Goal: Understand process/instructions

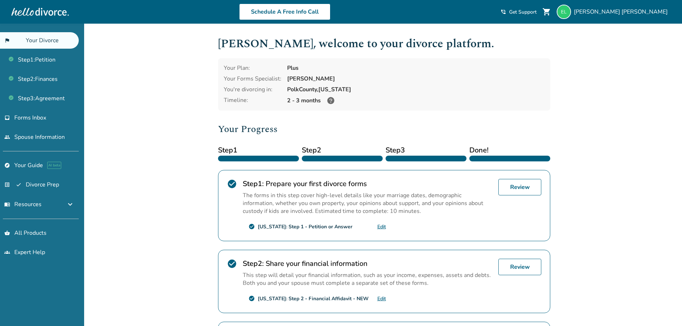
click at [605, 185] on div "Added to cart [PERSON_NAME] , welcome to your divorce platform. Your Plan: Plus…" at bounding box center [341, 250] width 682 height 453
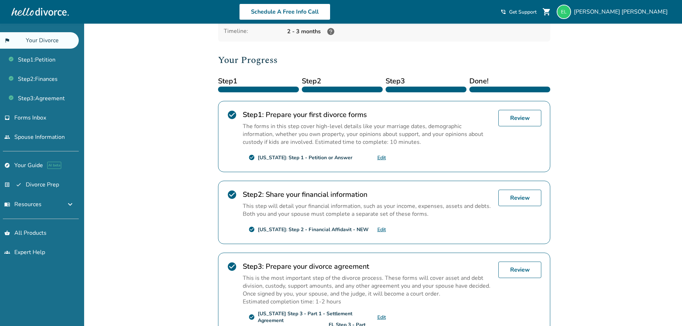
scroll to position [55, 0]
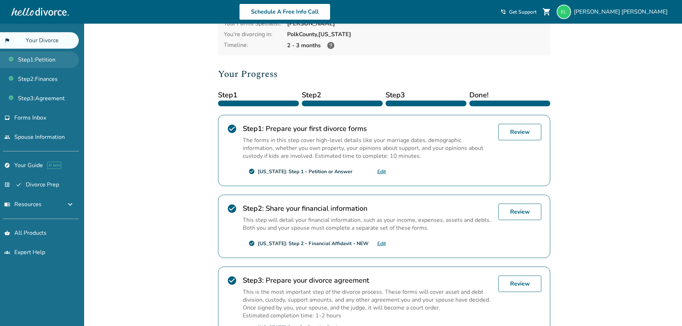
click at [46, 60] on link "Step 1 : Petition" at bounding box center [39, 60] width 79 height 16
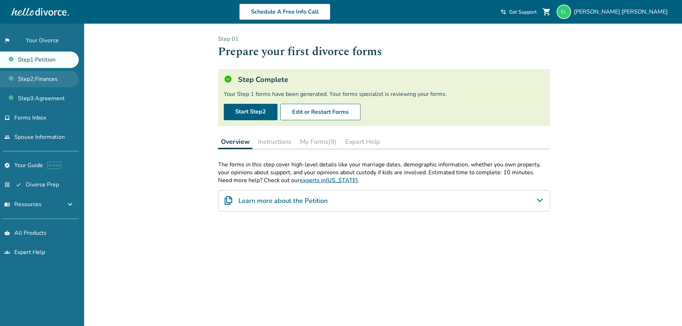
click at [48, 81] on link "Step 2 : Finances" at bounding box center [39, 79] width 79 height 16
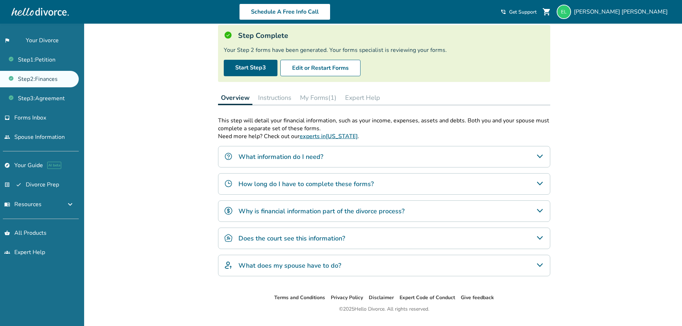
scroll to position [62, 0]
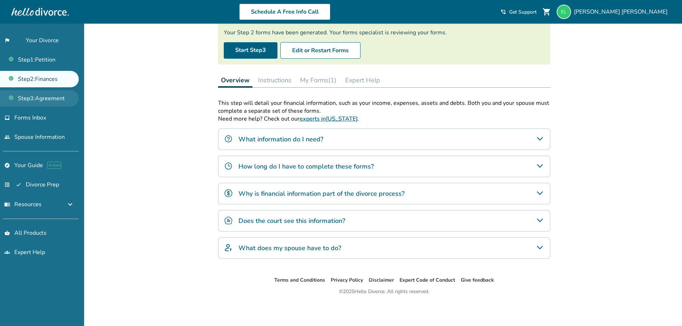
click at [35, 98] on link "Step 3 : Agreement" at bounding box center [39, 98] width 79 height 16
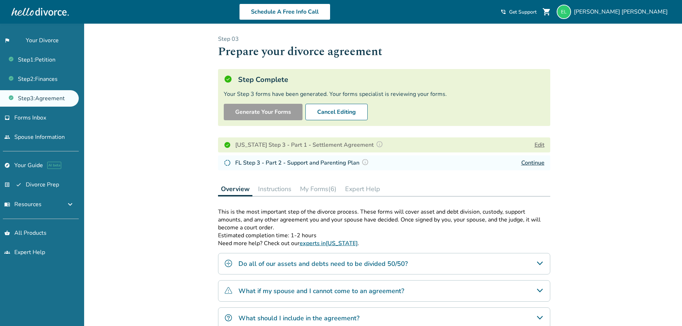
click at [605, 182] on div "Added to cart Step 0 3 Prepare your divorce agreement Step Complete Your Step 3…" at bounding box center [341, 227] width 682 height 407
click at [537, 165] on link "Continue" at bounding box center [532, 163] width 23 height 8
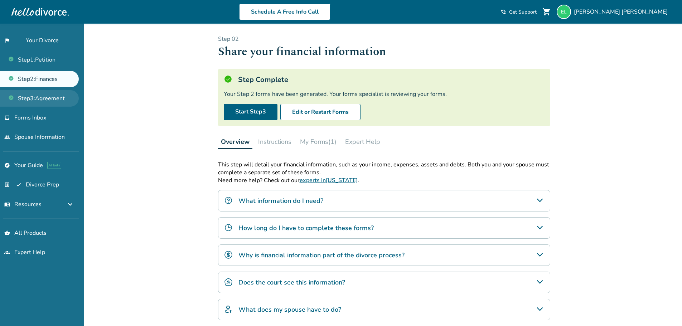
click at [34, 100] on link "Step 3 : Agreement" at bounding box center [39, 98] width 79 height 16
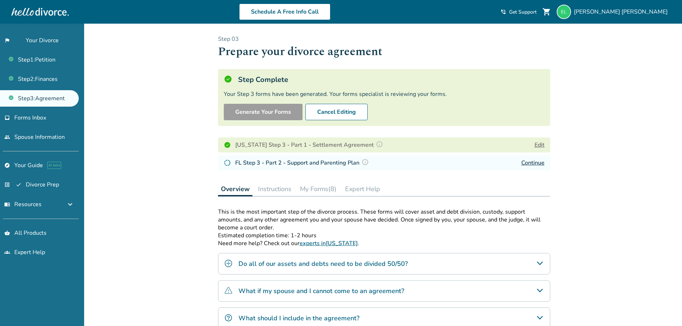
click at [587, 194] on div "Added to cart Step 0 3 Prepare your divorce agreement Step Complete Your Step 3…" at bounding box center [341, 227] width 682 height 407
click at [306, 191] on button "My Forms (8)" at bounding box center [318, 189] width 42 height 14
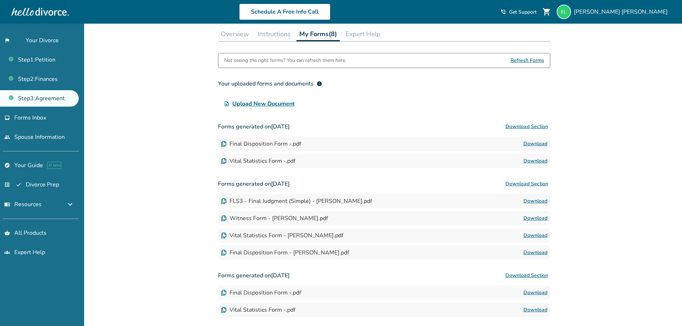
scroll to position [208, 0]
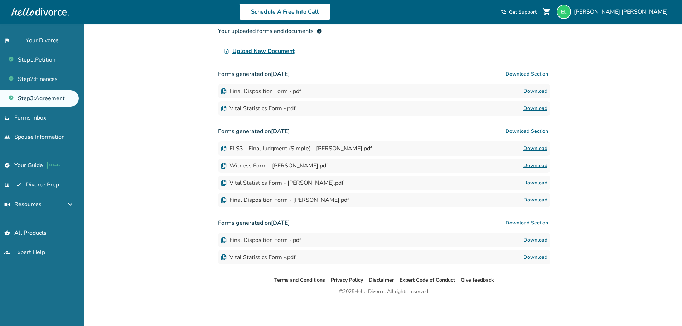
drag, startPoint x: 274, startPoint y: 112, endPoint x: 581, endPoint y: 156, distance: 310.1
click at [581, 156] on div "Added to cart Step 0 3 Prepare your divorce agreement Step Complete Your Step 3…" at bounding box center [341, 71] width 682 height 510
click at [536, 106] on link "Download" at bounding box center [535, 108] width 24 height 9
click at [608, 165] on div "Added to cart Step 0 3 Prepare your divorce agreement Step Complete Your Step 3…" at bounding box center [341, 71] width 682 height 510
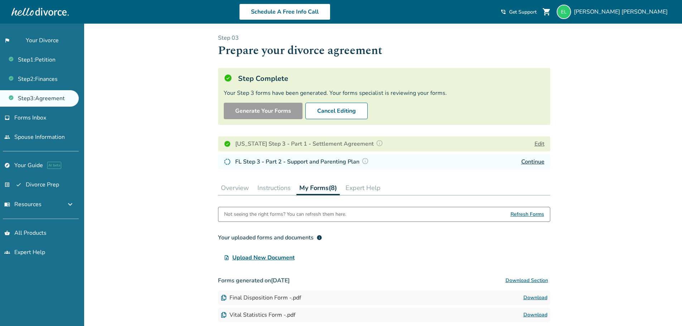
scroll to position [0, 0]
click at [593, 197] on div "Added to cart Step 0 3 Prepare your divorce agreement Step Complete Your Step 3…" at bounding box center [341, 279] width 682 height 510
click at [594, 199] on div "Added to cart Step 0 3 Prepare your divorce agreement Step Complete Your Step 3…" at bounding box center [341, 279] width 682 height 510
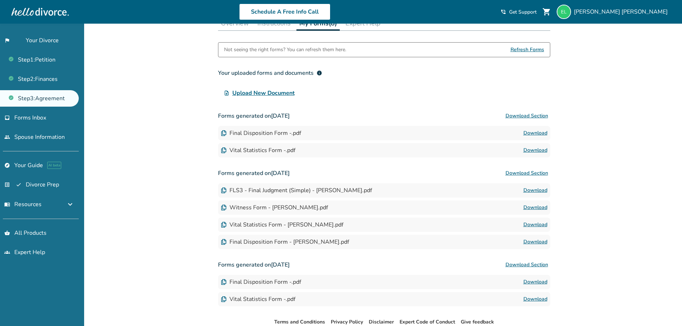
scroll to position [191, 0]
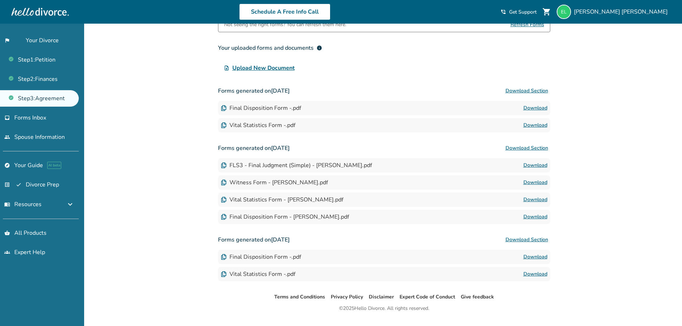
click at [586, 222] on div "Added to cart Step 0 3 Prepare your divorce agreement Step Complete Your Step 3…" at bounding box center [341, 88] width 682 height 510
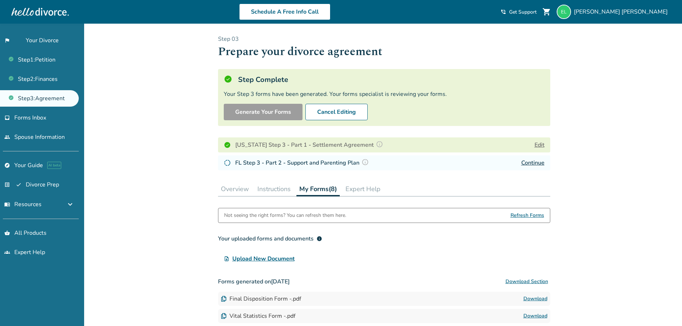
click at [599, 94] on div "Added to cart Step 0 3 Prepare your divorce agreement Step Complete Your Step 3…" at bounding box center [341, 279] width 682 height 510
click at [232, 186] on button "Overview" at bounding box center [235, 189] width 34 height 14
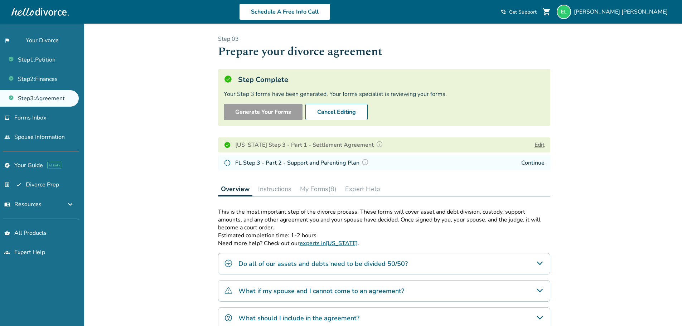
click at [588, 169] on div "Added to cart Step 0 3 Prepare your divorce agreement Step Complete Your Step 3…" at bounding box center [341, 227] width 682 height 407
click at [608, 145] on div "Added to cart Step 0 3 Prepare your divorce agreement Step Complete Your Step 3…" at bounding box center [341, 227] width 682 height 407
click at [619, 139] on div "Added to cart Step 0 3 Prepare your divorce agreement Step Complete Your Step 3…" at bounding box center [341, 227] width 682 height 407
click at [364, 162] on img at bounding box center [364, 162] width 7 height 7
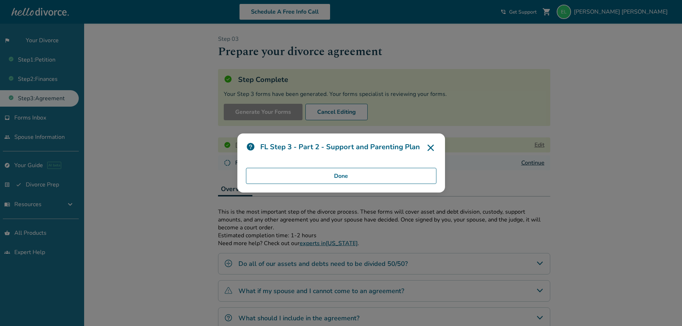
click at [362, 177] on button "Done" at bounding box center [341, 176] width 190 height 16
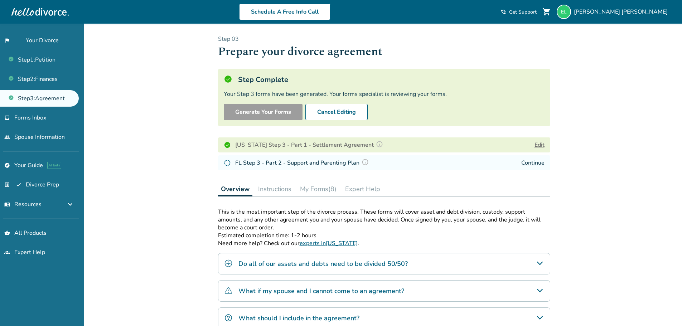
click at [624, 182] on div "Added to cart Step 0 3 Prepare your divorce agreement Step Complete Your Step 3…" at bounding box center [341, 227] width 682 height 407
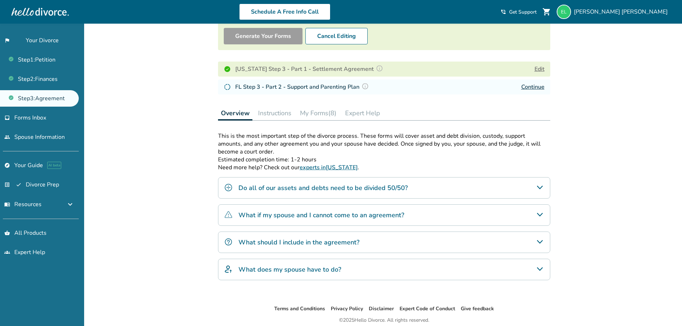
scroll to position [104, 0]
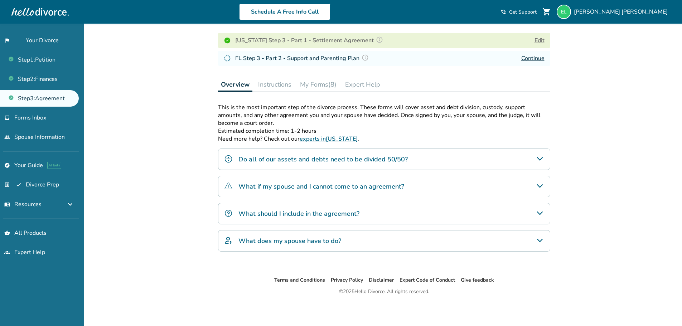
click at [539, 160] on icon "Do all of our assets and debts need to be divided 50/50?" at bounding box center [539, 159] width 6 height 4
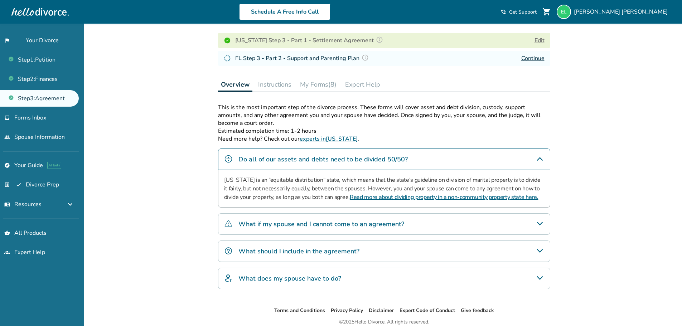
click at [539, 160] on icon "Do all of our assets and debts need to be divided 50/50?" at bounding box center [539, 159] width 9 height 9
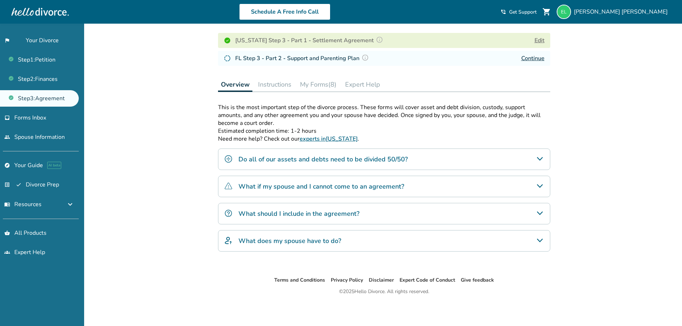
click at [603, 164] on div "Added to cart Step 0 3 Prepare your divorce agreement Step Complete Your Step 3…" at bounding box center [341, 122] width 682 height 407
click at [181, 126] on div "Added to cart Step 0 3 Prepare your divorce agreement Step Complete Your Step 3…" at bounding box center [341, 122] width 682 height 407
click at [44, 41] on link "flag_2 Your Divorce" at bounding box center [39, 40] width 79 height 16
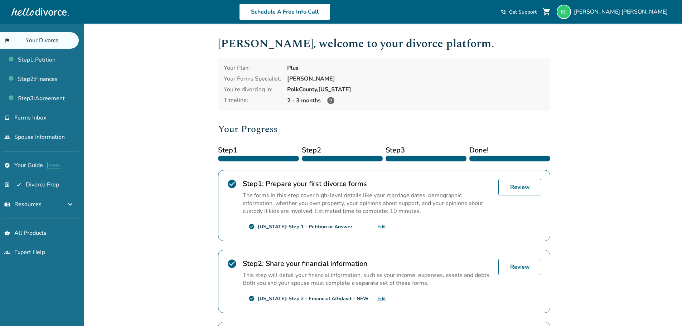
drag, startPoint x: 609, startPoint y: 109, endPoint x: 614, endPoint y: 108, distance: 4.7
click at [613, 109] on div "Added to cart Elizabeth , welcome to your divorce platform. Your Plan: Plus You…" at bounding box center [341, 250] width 682 height 453
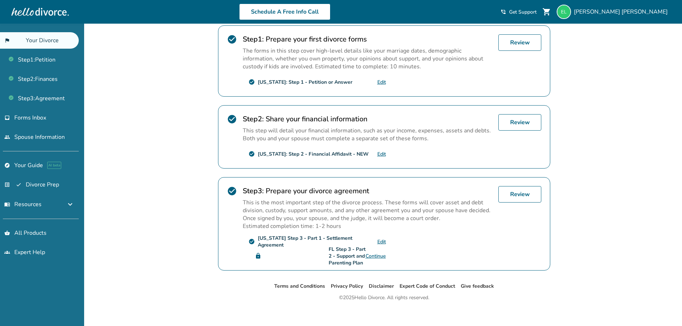
scroll to position [151, 0]
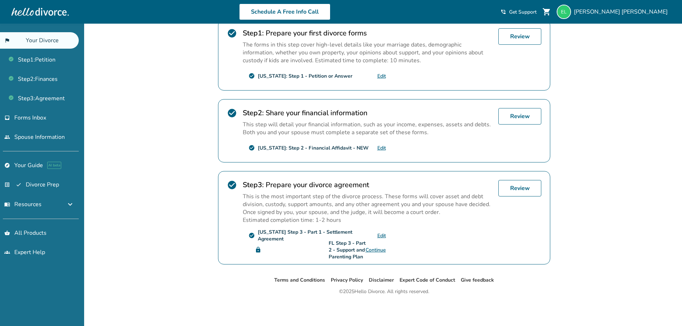
click at [603, 182] on div "Added to cart Elizabeth , welcome to your divorce platform. Your Plan: Plus You…" at bounding box center [341, 99] width 682 height 453
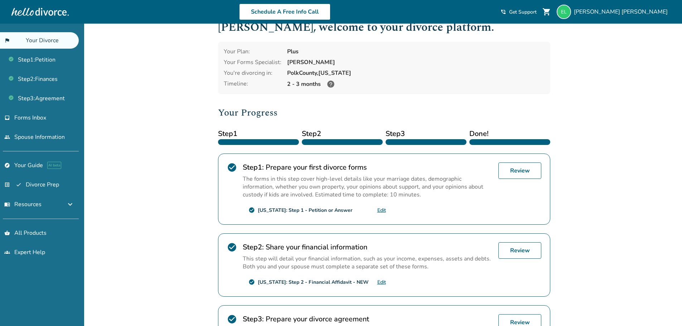
scroll to position [0, 0]
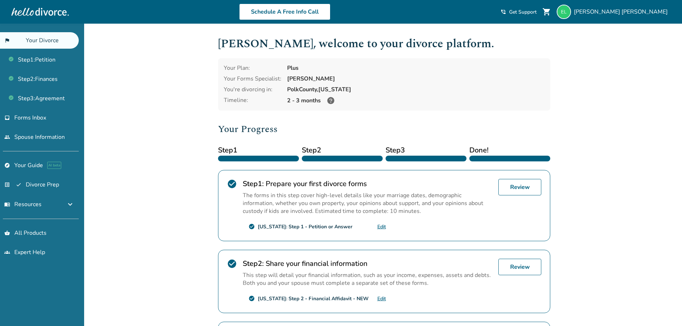
click at [609, 151] on div "Added to cart Elizabeth , welcome to your divorce platform. Your Plan: Plus You…" at bounding box center [341, 250] width 682 height 453
click at [597, 110] on div "Added to cart Elizabeth , welcome to your divorce platform. Your Plan: Plus You…" at bounding box center [341, 250] width 682 height 453
click at [638, 14] on span "Elizabeth Linares" at bounding box center [622, 12] width 97 height 8
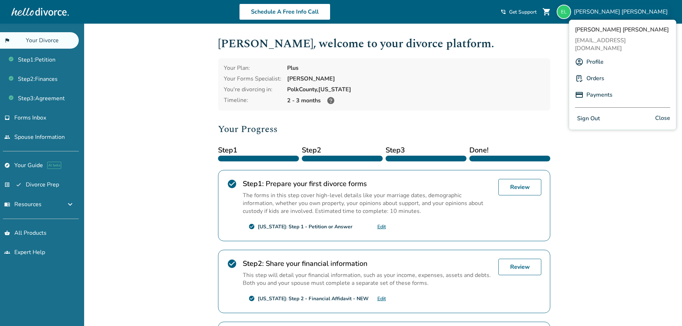
click at [588, 160] on div "Added to cart Elizabeth , welcome to your divorce platform. Your Plan: Plus You…" at bounding box center [341, 250] width 682 height 453
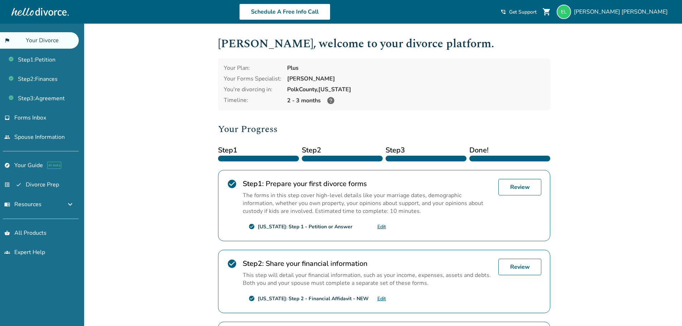
click at [611, 161] on div "Added to cart Elizabeth , welcome to your divorce platform. Your Plan: Plus You…" at bounding box center [341, 250] width 682 height 453
click at [57, 59] on link "Step 1 : Petition" at bounding box center [39, 60] width 79 height 16
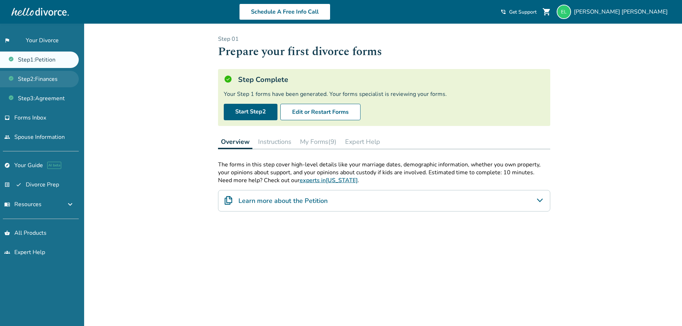
click at [43, 80] on link "Step 2 : Finances" at bounding box center [39, 79] width 79 height 16
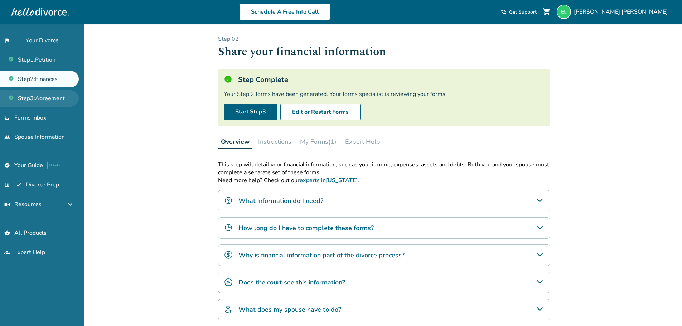
click at [45, 98] on link "Step 3 : Agreement" at bounding box center [39, 98] width 79 height 16
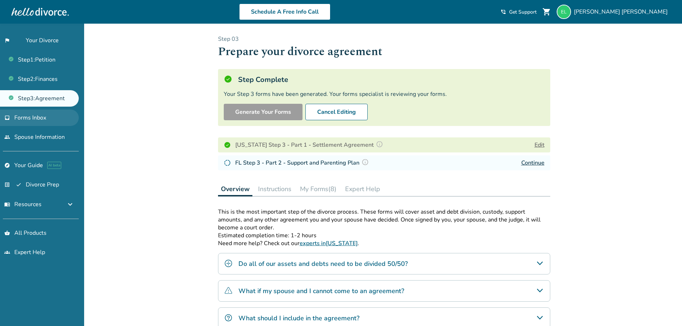
click at [47, 118] on link "inbox Forms Inbox" at bounding box center [39, 117] width 79 height 16
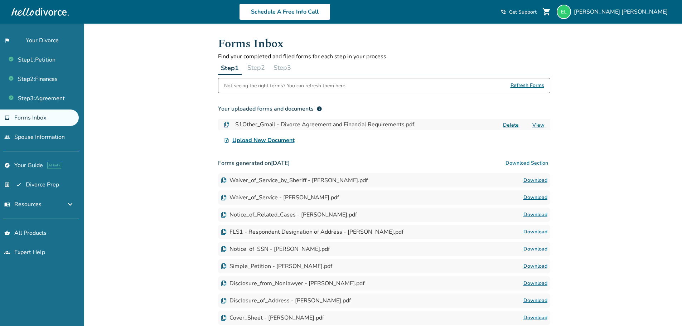
click at [257, 72] on button "Step 2" at bounding box center [255, 67] width 23 height 14
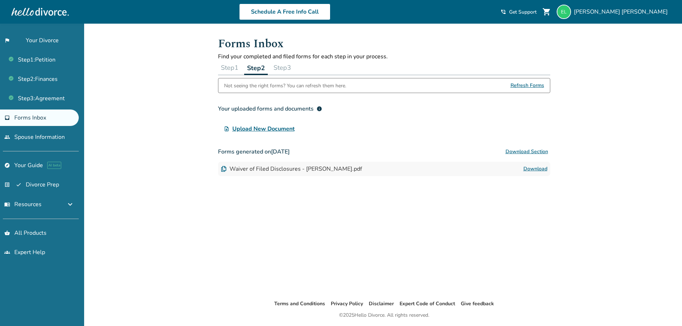
click at [294, 65] on button "Step 3" at bounding box center [282, 67] width 23 height 14
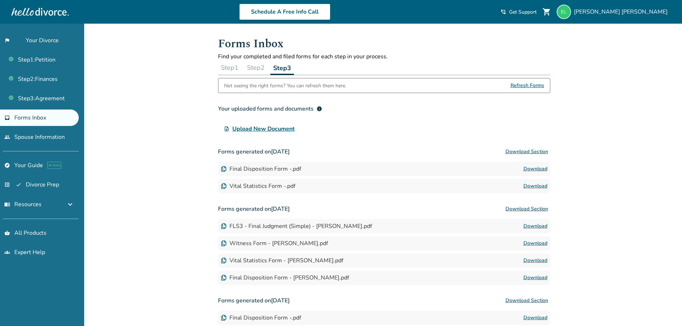
drag, startPoint x: 278, startPoint y: 144, endPoint x: 281, endPoint y: 196, distance: 52.0
drag, startPoint x: 281, startPoint y: 196, endPoint x: 586, endPoint y: 190, distance: 305.6
click at [586, 190] on div "Added to cart Forms Inbox Find your completed and filed forms for each step in …" at bounding box center [341, 214] width 682 height 380
click at [39, 140] on link "people Spouse Information" at bounding box center [39, 137] width 79 height 16
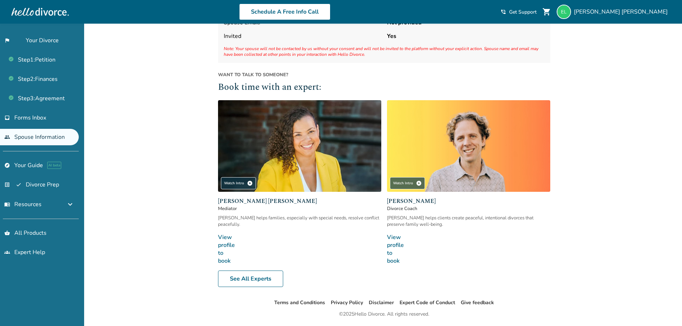
scroll to position [84, 0]
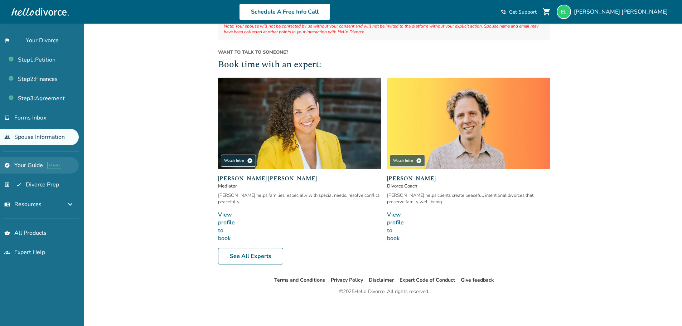
click at [26, 169] on link "explore Your Guide AI beta" at bounding box center [39, 165] width 79 height 16
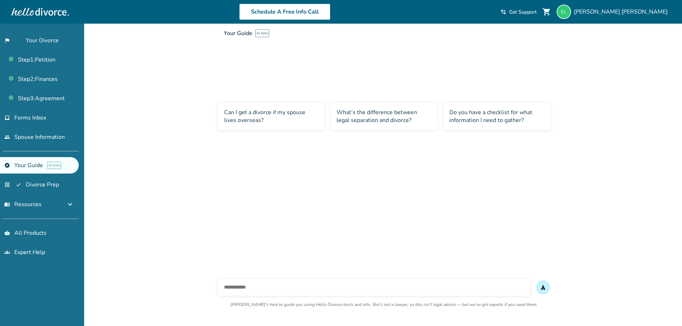
scroll to position [24, 0]
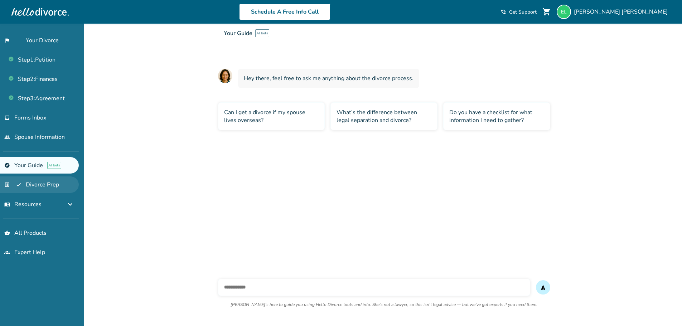
click at [35, 182] on link "list_alt_check Divorce Prep" at bounding box center [39, 184] width 79 height 16
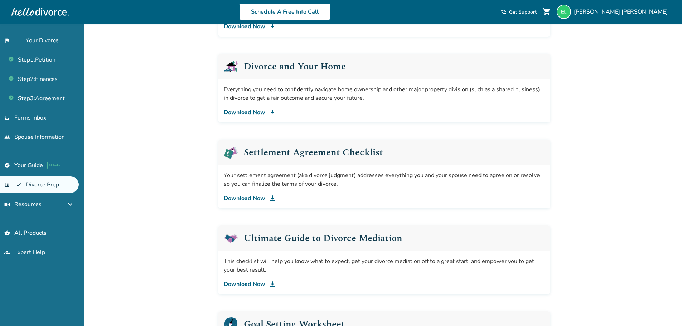
scroll to position [374, 0]
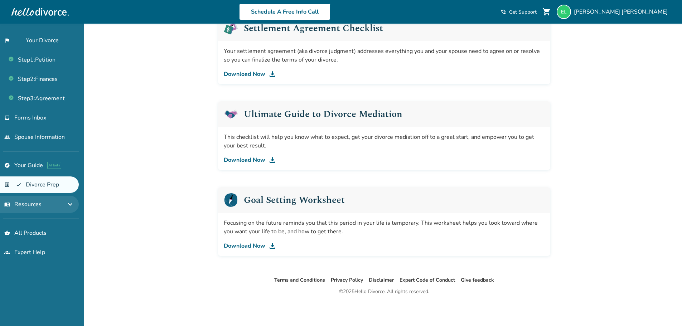
click at [59, 202] on button "menu_book Resources expand_more" at bounding box center [39, 204] width 79 height 17
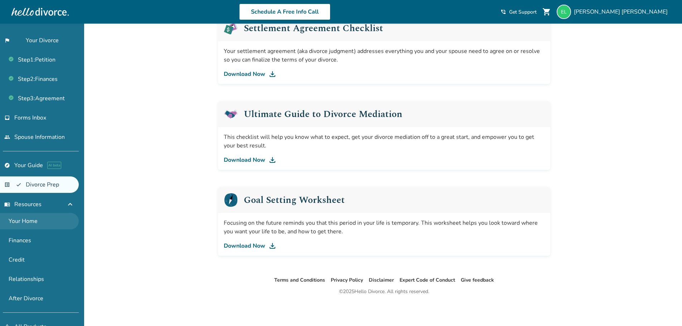
click at [42, 221] on link "Your Home" at bounding box center [39, 221] width 79 height 16
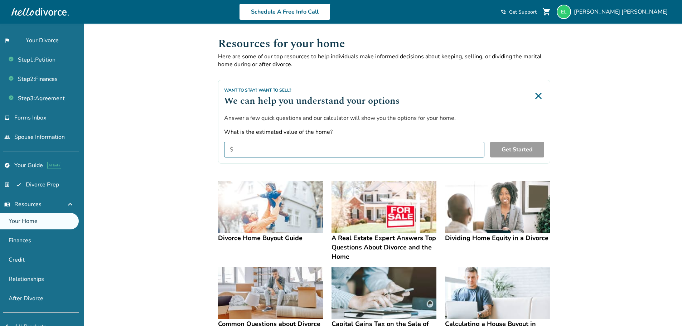
click at [622, 88] on div "Added to cart Resources for your home Here are some of our top resources to hel…" at bounding box center [341, 289] width 682 height 530
